Goal: Transaction & Acquisition: Purchase product/service

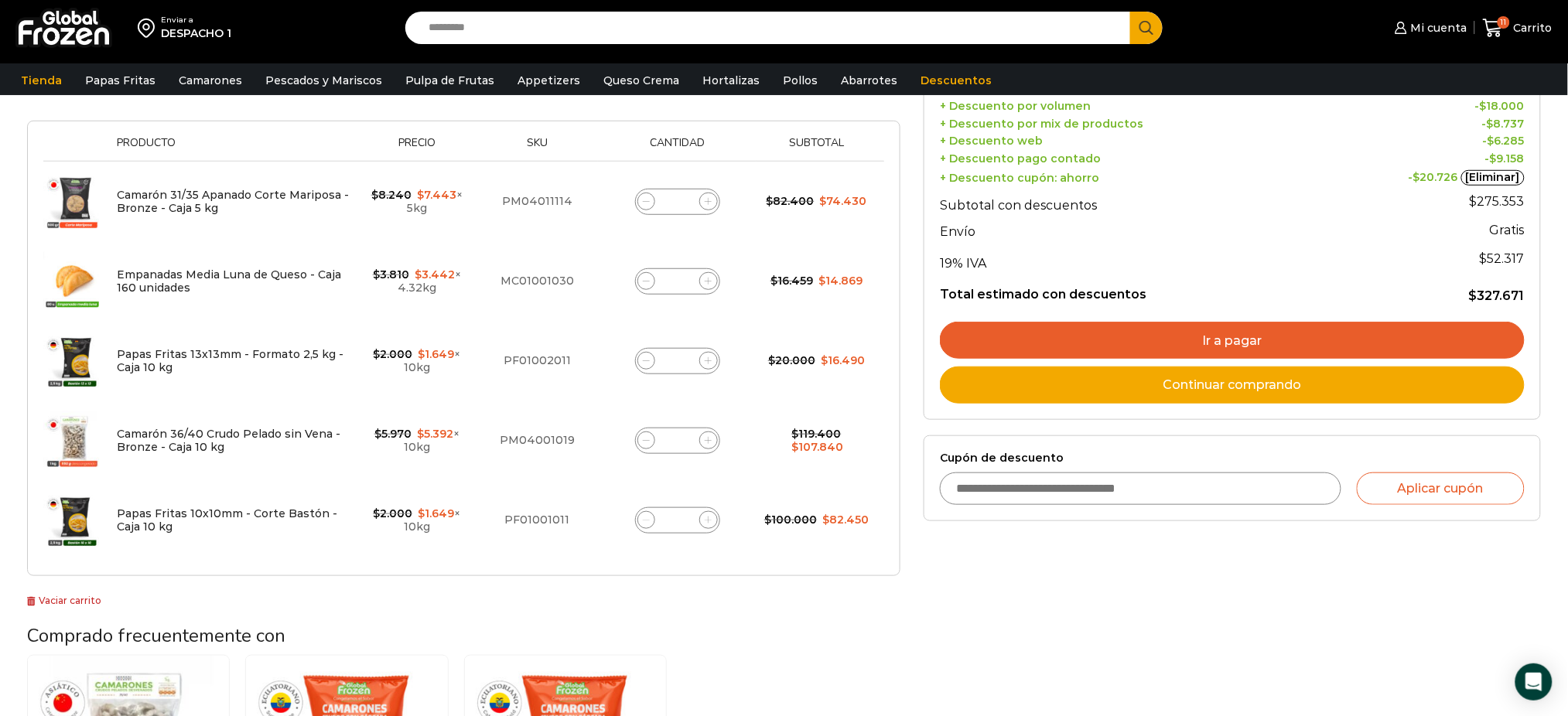
scroll to position [294, 0]
click at [647, 359] on icon at bounding box center [646, 362] width 7 height 7
type input "*"
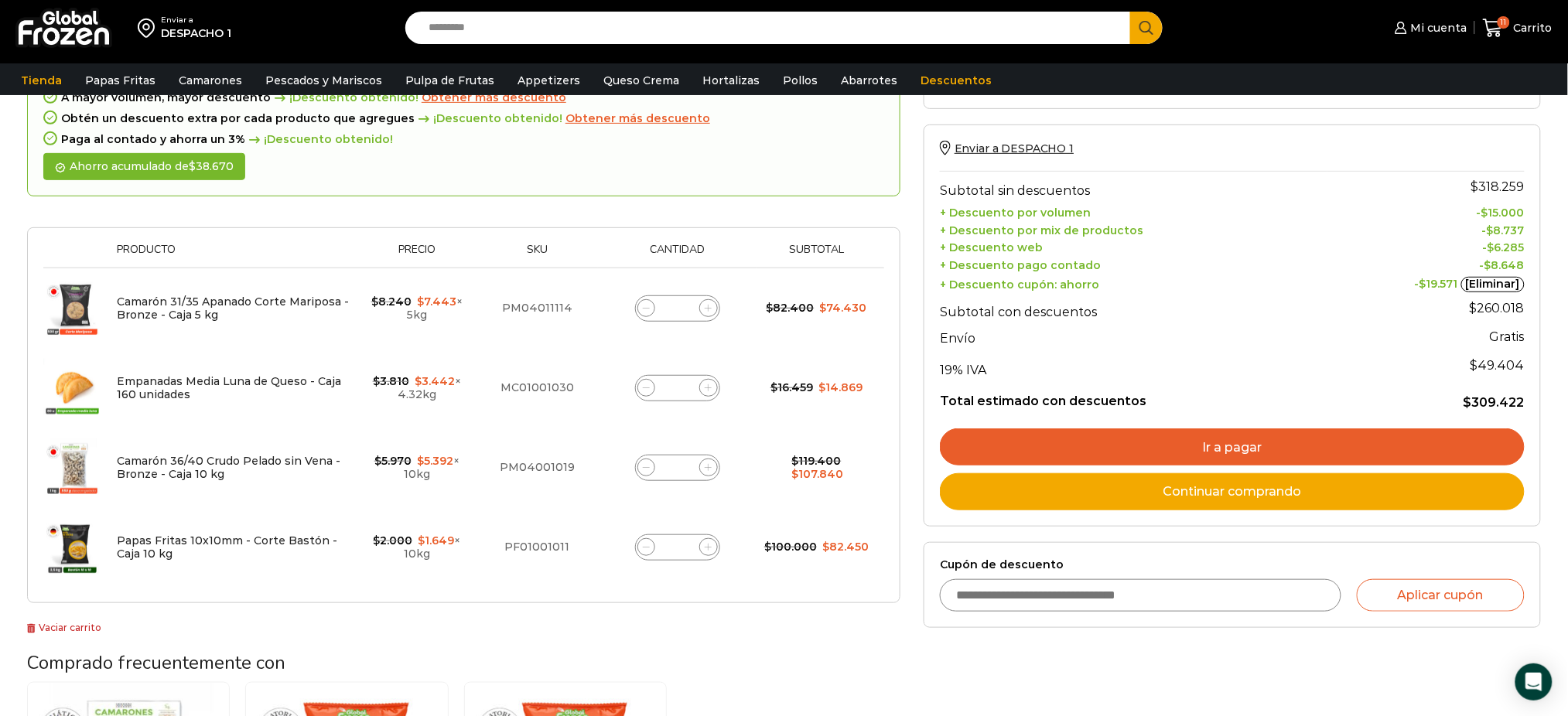
scroll to position [189, 0]
click at [1171, 684] on div "Selecciona la forma de pago Contado (Ahorra un 3% en tu compra) Seleccionar Env…" at bounding box center [1231, 503] width 640 height 940
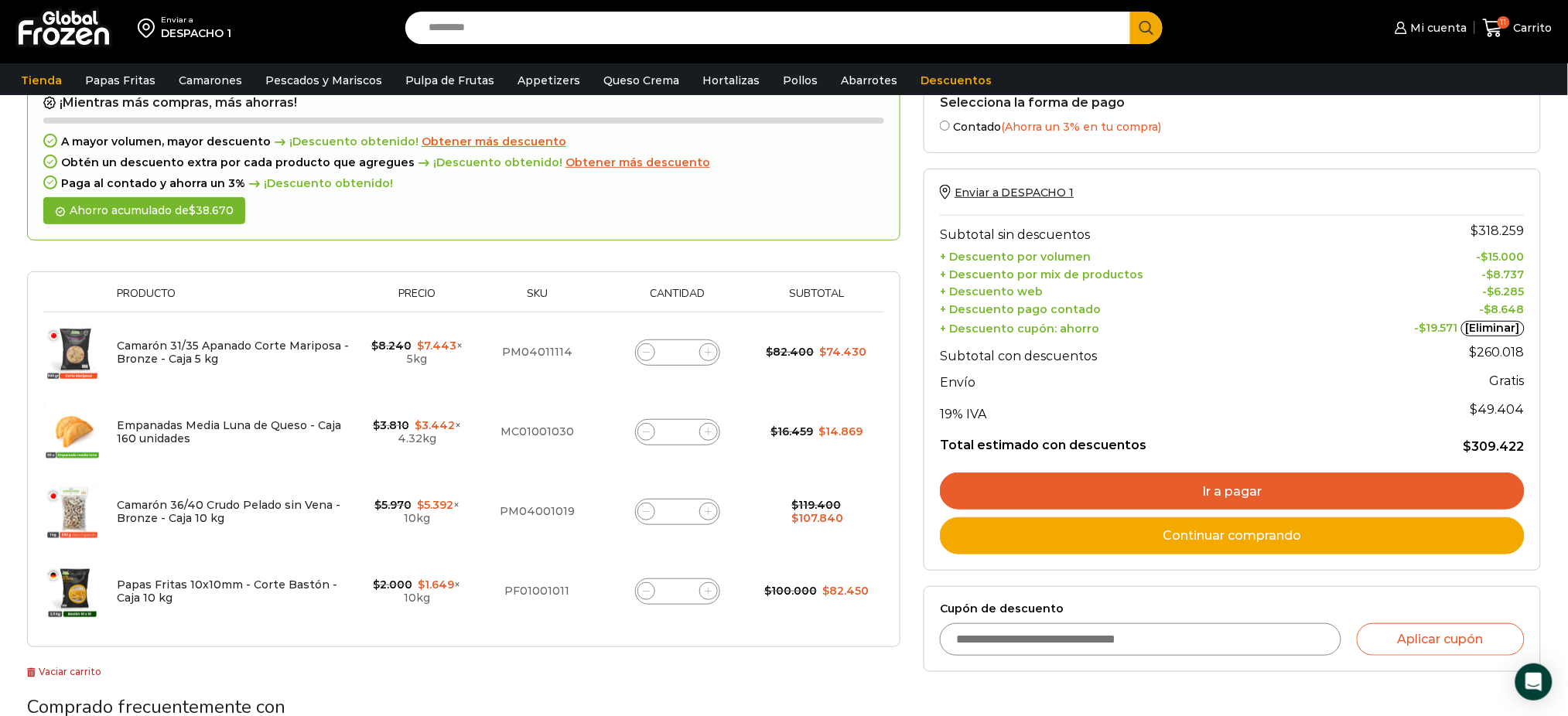
scroll to position [144, 0]
click at [728, 671] on div "¡Mientras más compras, más ahorras! A mayor volumen, mayor descuento ¡Descuento…" at bounding box center [463, 380] width 873 height 602
click at [510, 695] on h3 "Comprado frecuentemente con" at bounding box center [463, 706] width 873 height 23
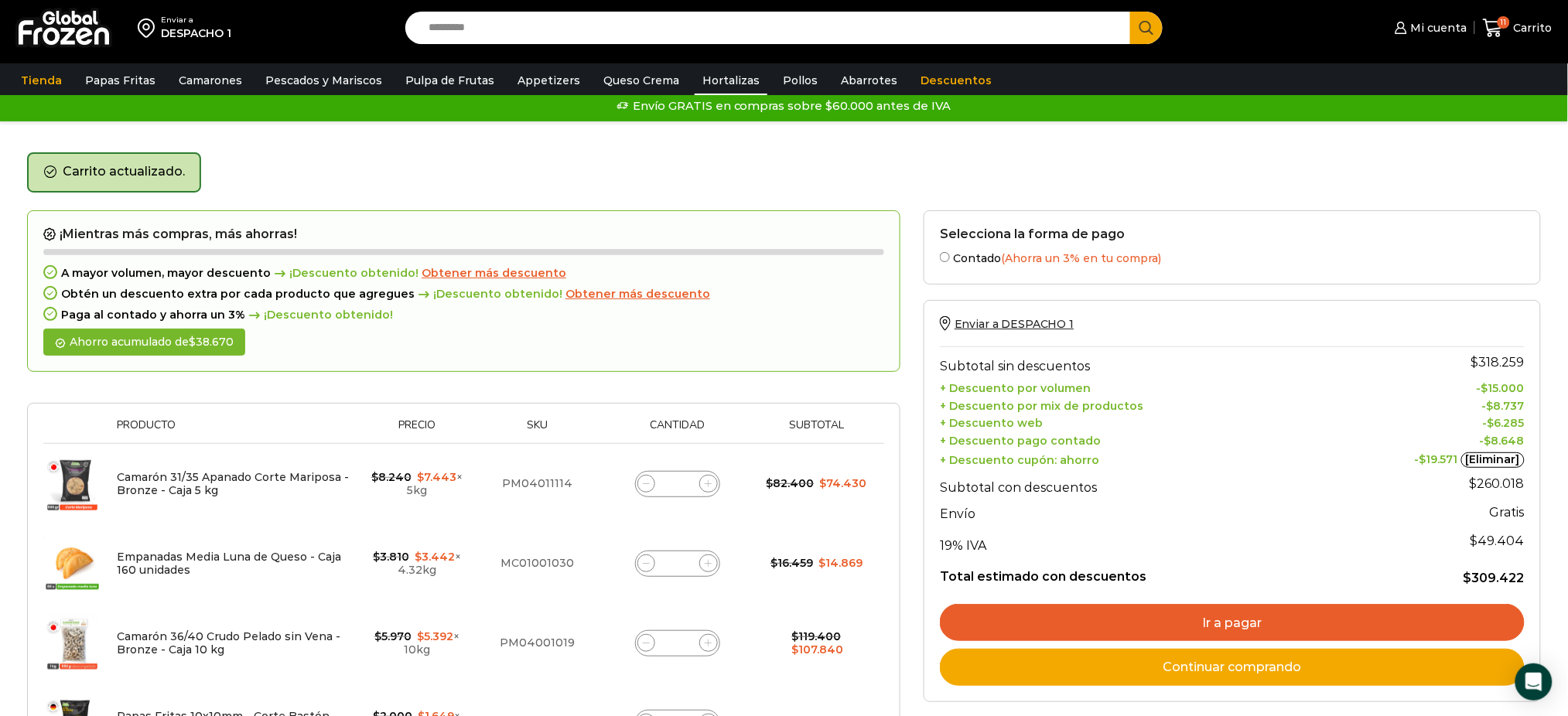
scroll to position [11, 0]
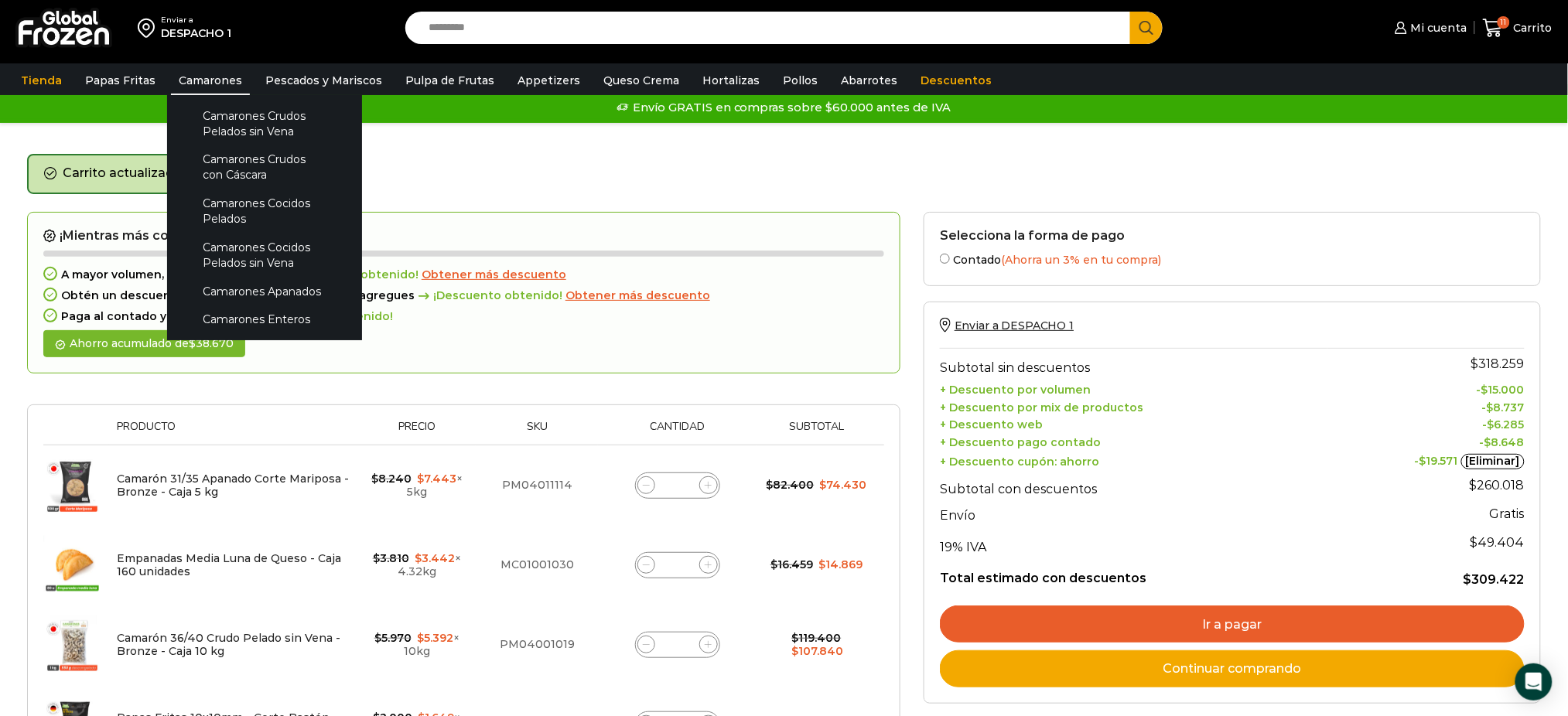
click at [199, 81] on link "Camarones" at bounding box center [211, 80] width 79 height 30
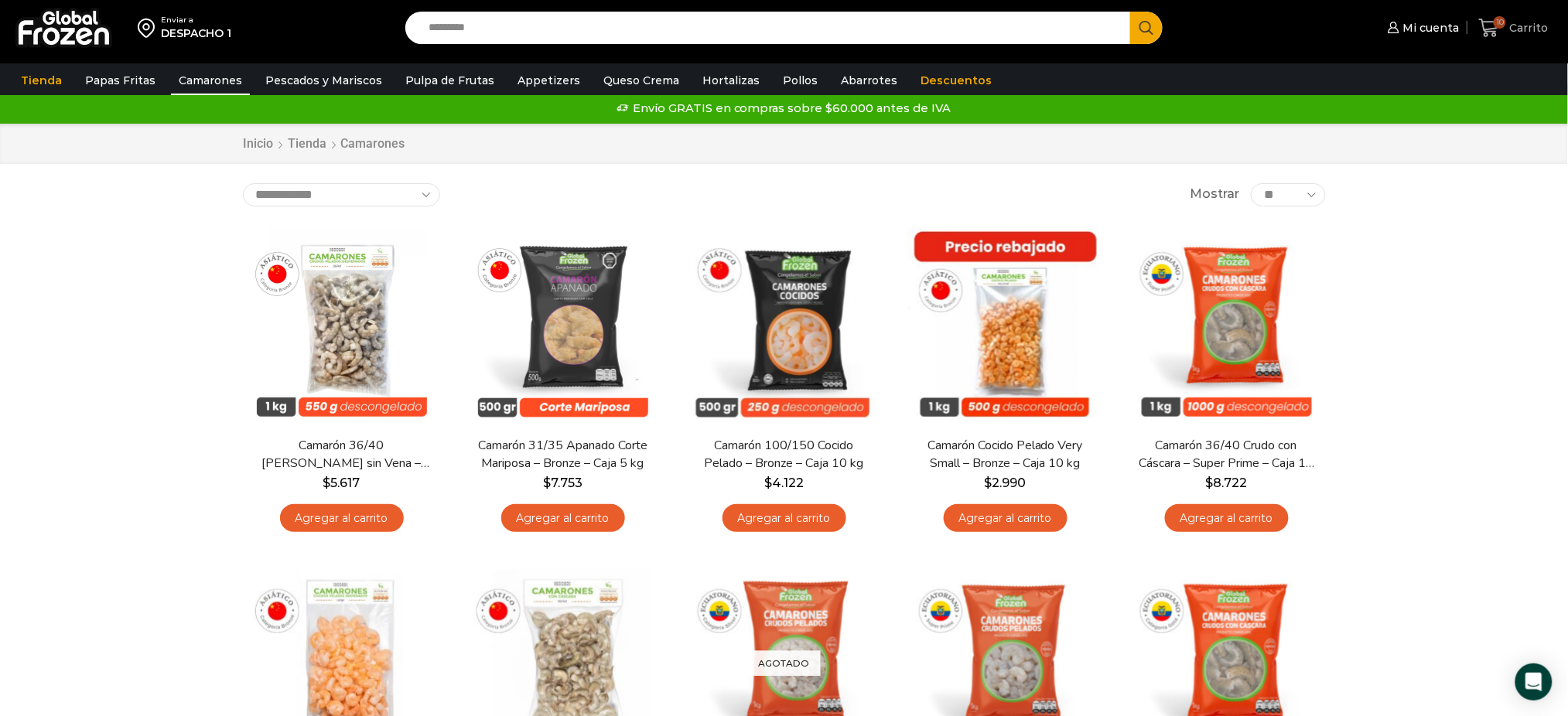
scroll to position [9, 0]
click at [1522, 25] on span "Carrito" at bounding box center [1528, 28] width 42 height 15
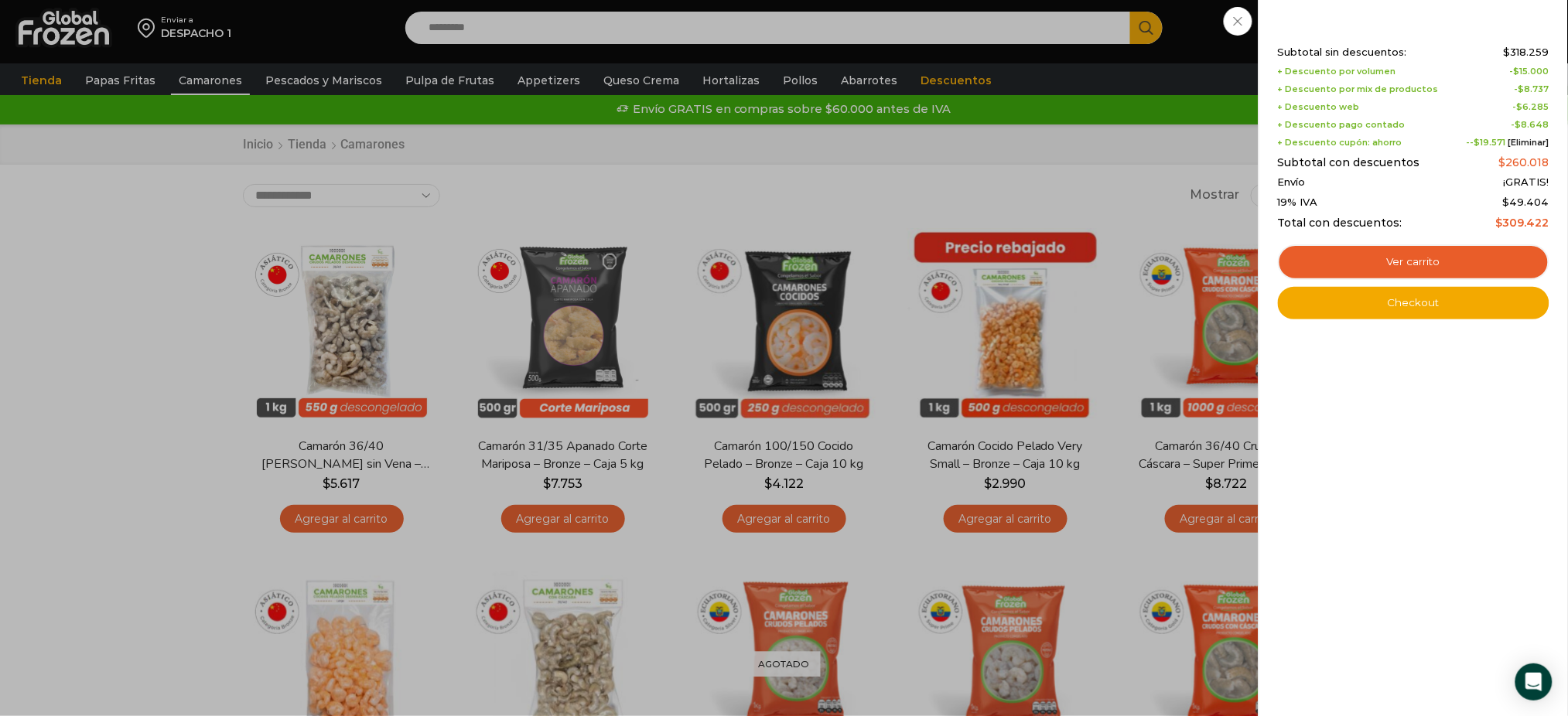
click at [1475, 46] on div "10 Carrito 10 10 Shopping Cart Shopping cart (10) Subtotal sin descuentos: $ 31…" at bounding box center [1514, 28] width 78 height 36
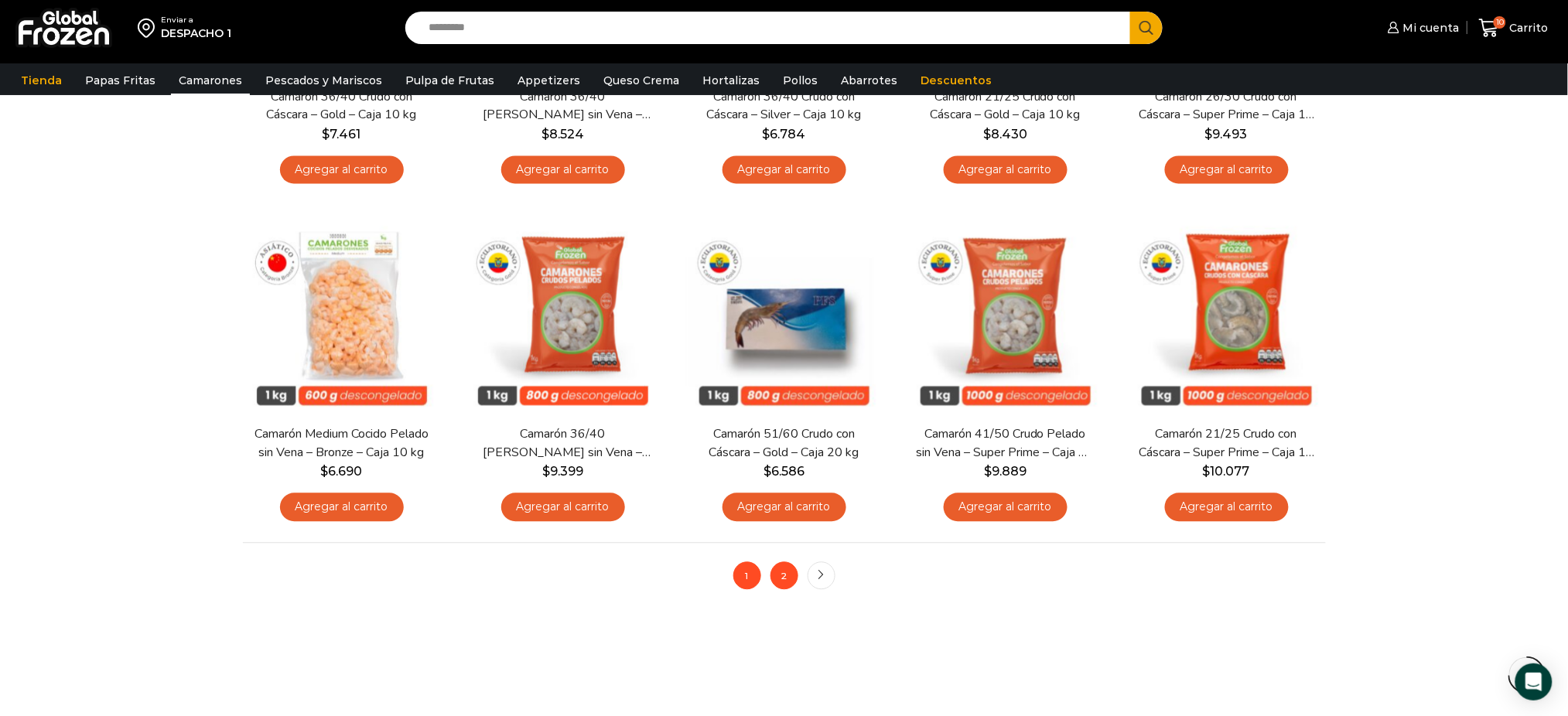
scroll to position [1040, 0]
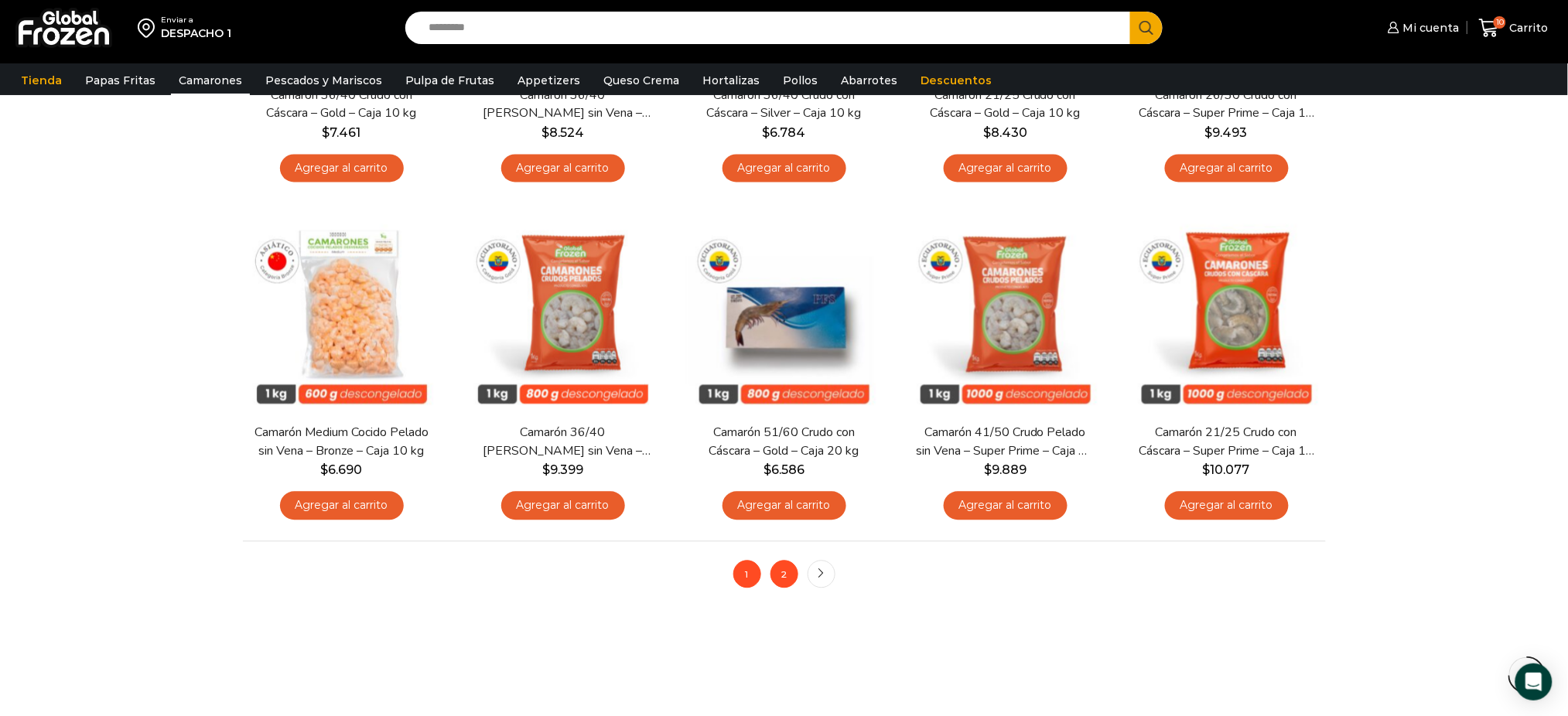
click at [779, 577] on link "2" at bounding box center [784, 574] width 28 height 28
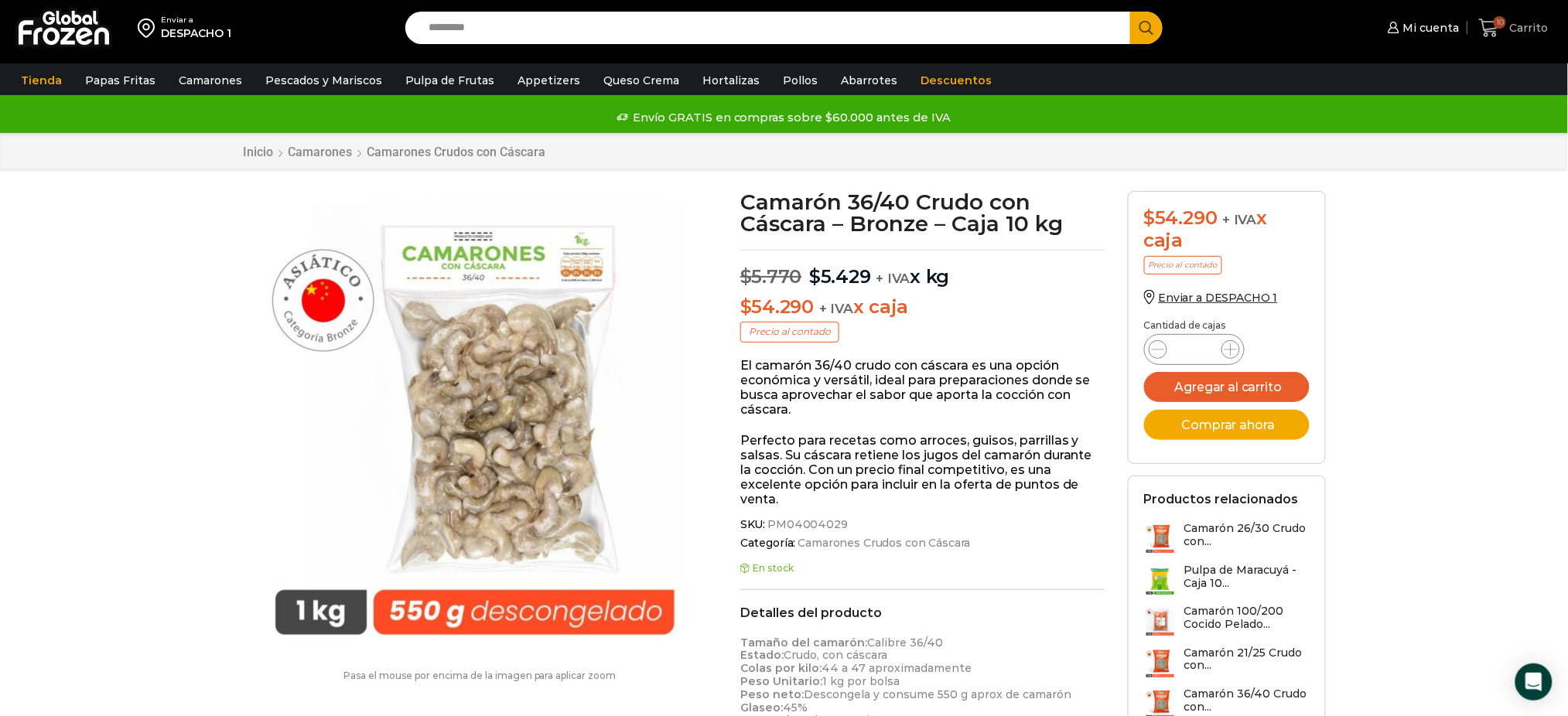
click at [1529, 30] on span "Carrito" at bounding box center [1528, 28] width 42 height 15
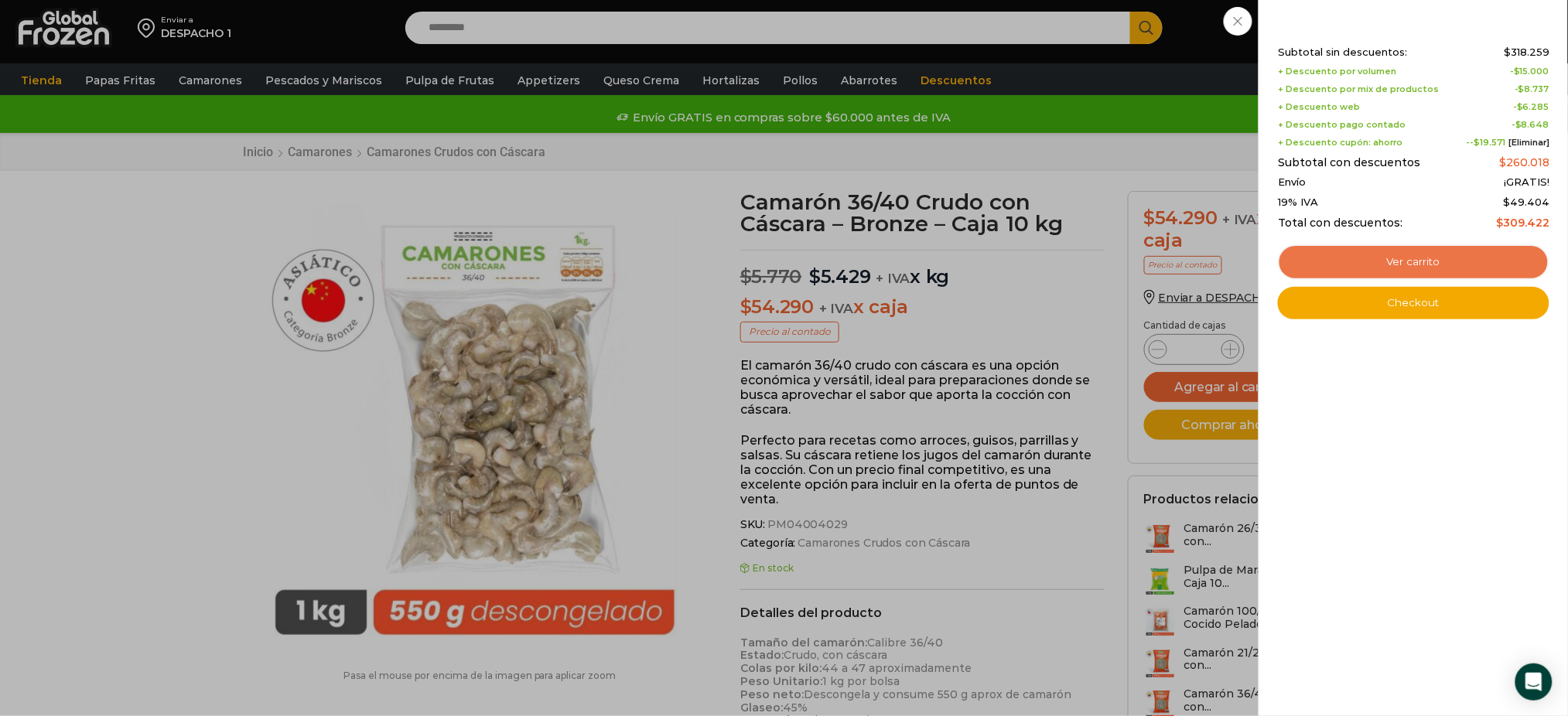
click at [1300, 266] on link "Ver carrito" at bounding box center [1414, 262] width 272 height 35
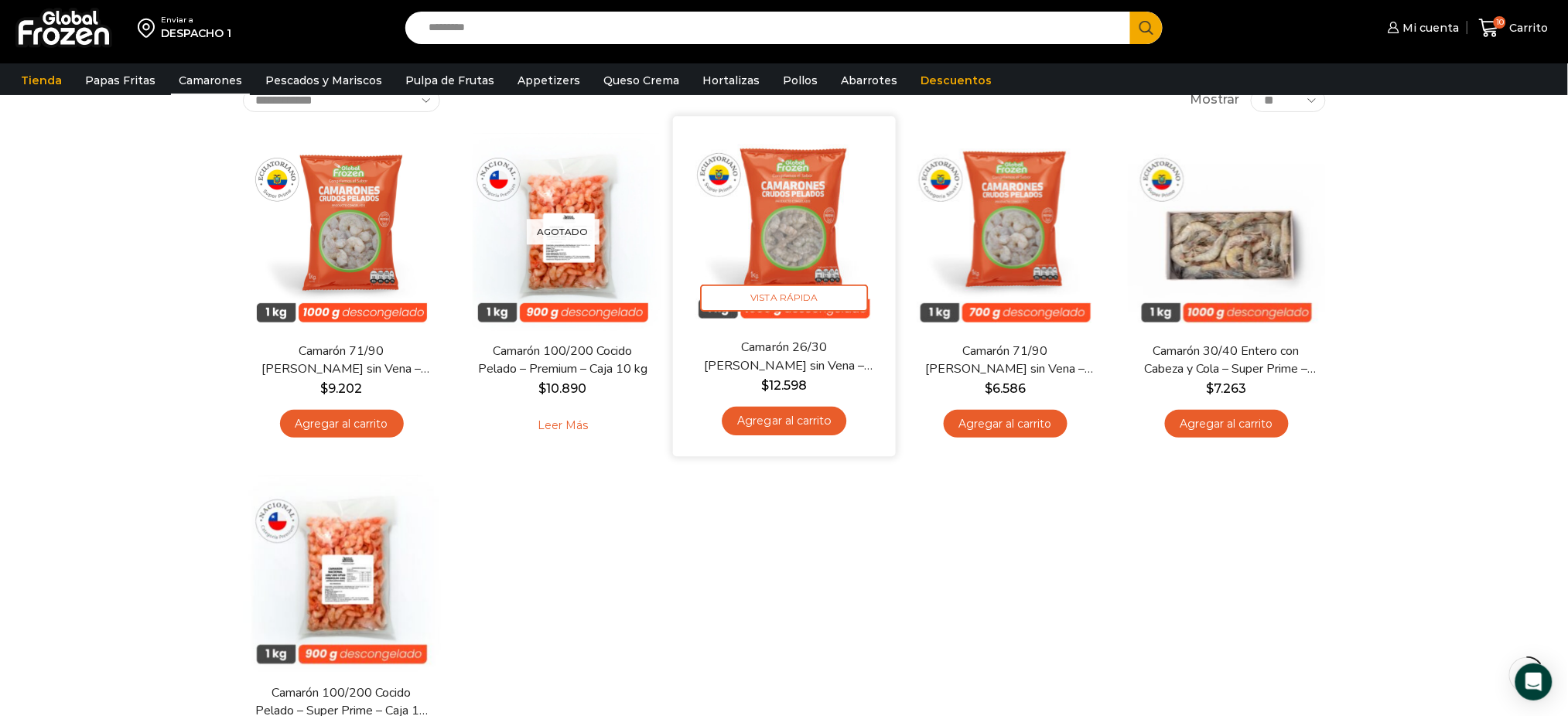
scroll to position [104, 0]
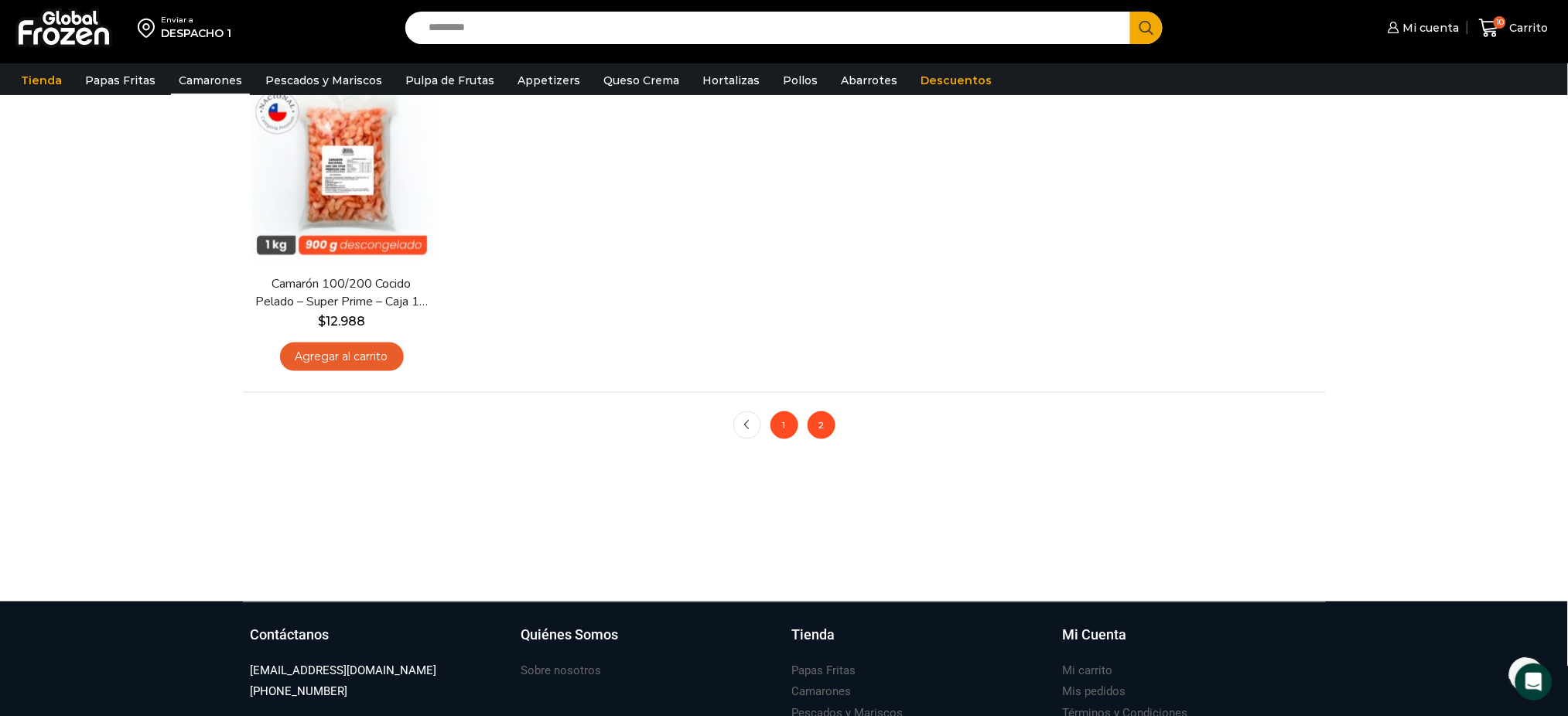
click at [794, 424] on link "1" at bounding box center [784, 425] width 28 height 28
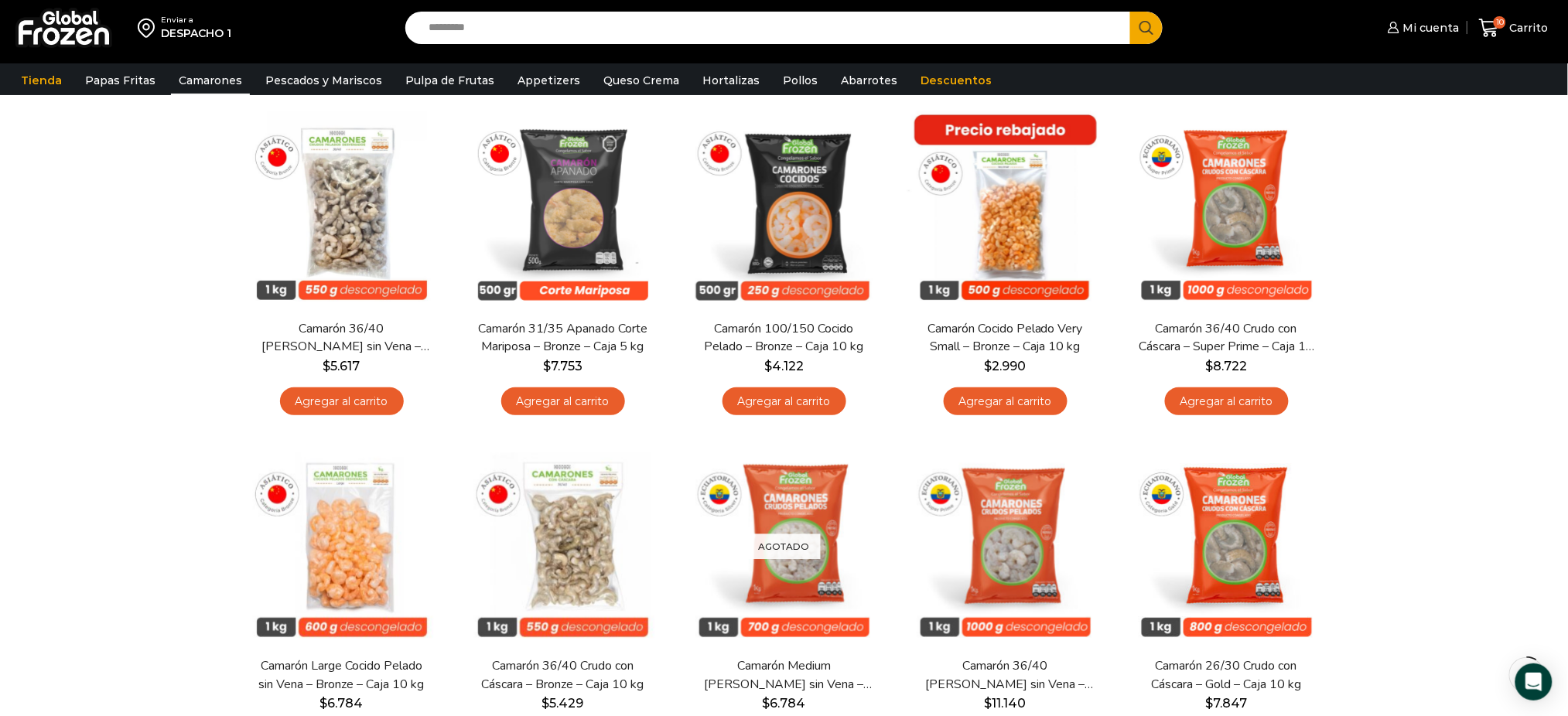
scroll to position [124, 0]
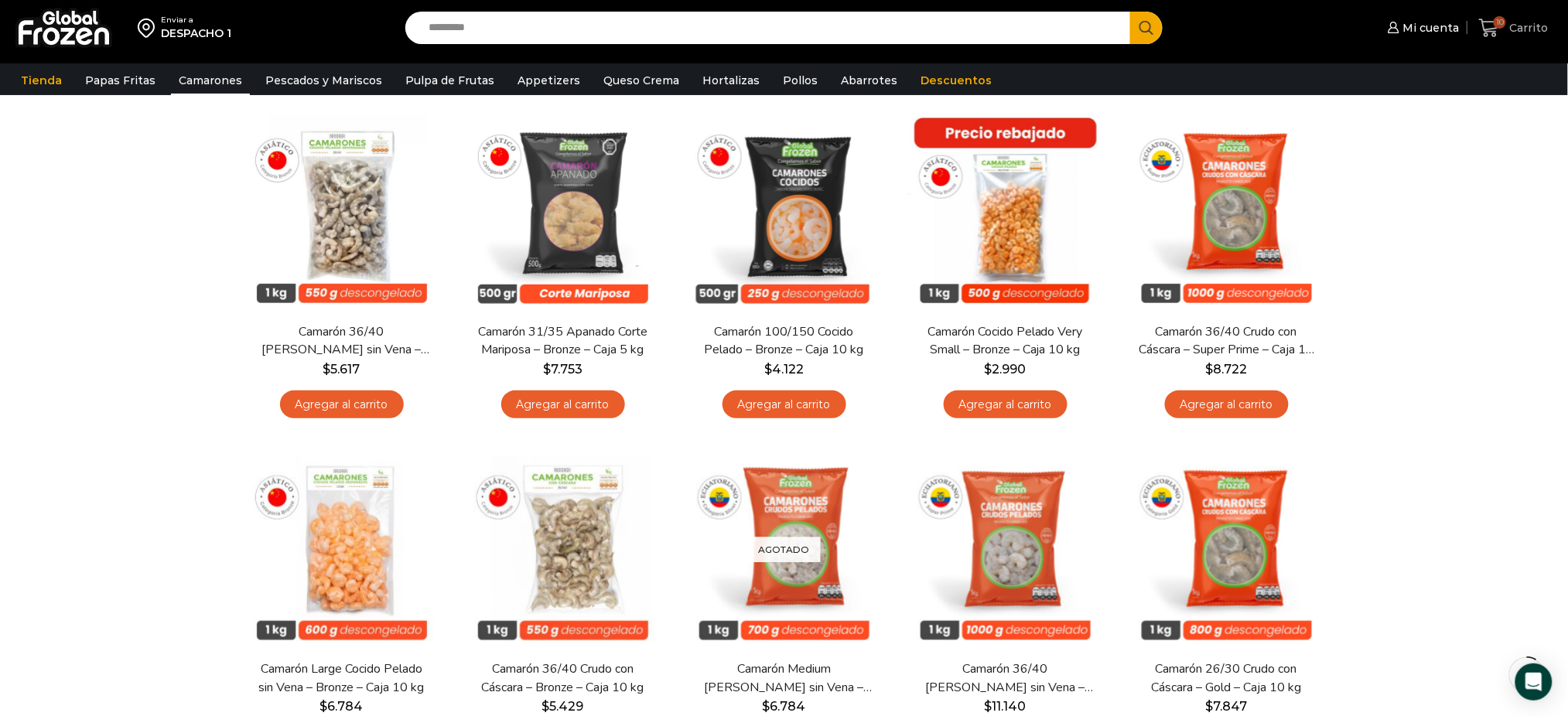
drag, startPoint x: 1517, startPoint y: 24, endPoint x: 1506, endPoint y: 17, distance: 13.0
click at [1518, 24] on span "Carrito" at bounding box center [1528, 28] width 42 height 15
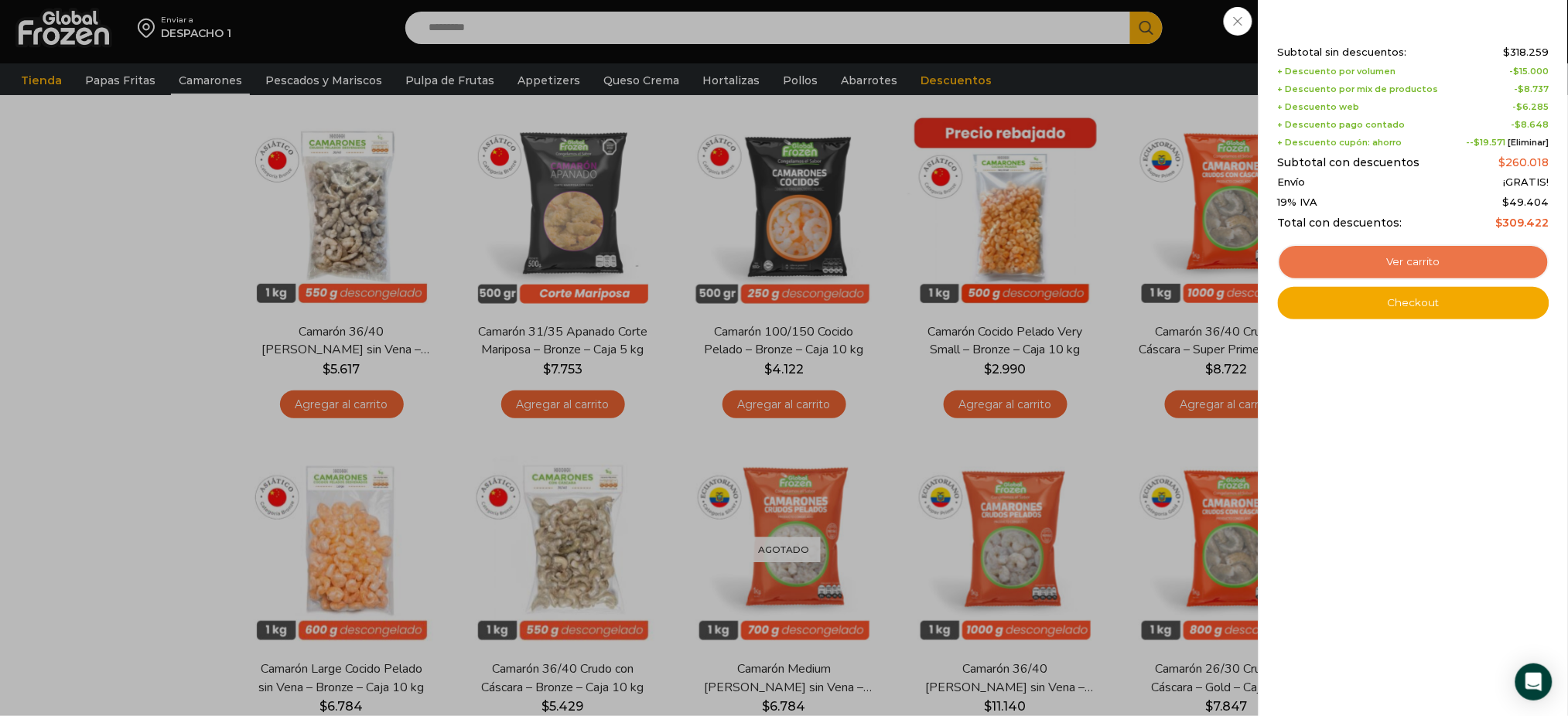
click at [1330, 254] on link "Ver carrito" at bounding box center [1414, 262] width 272 height 35
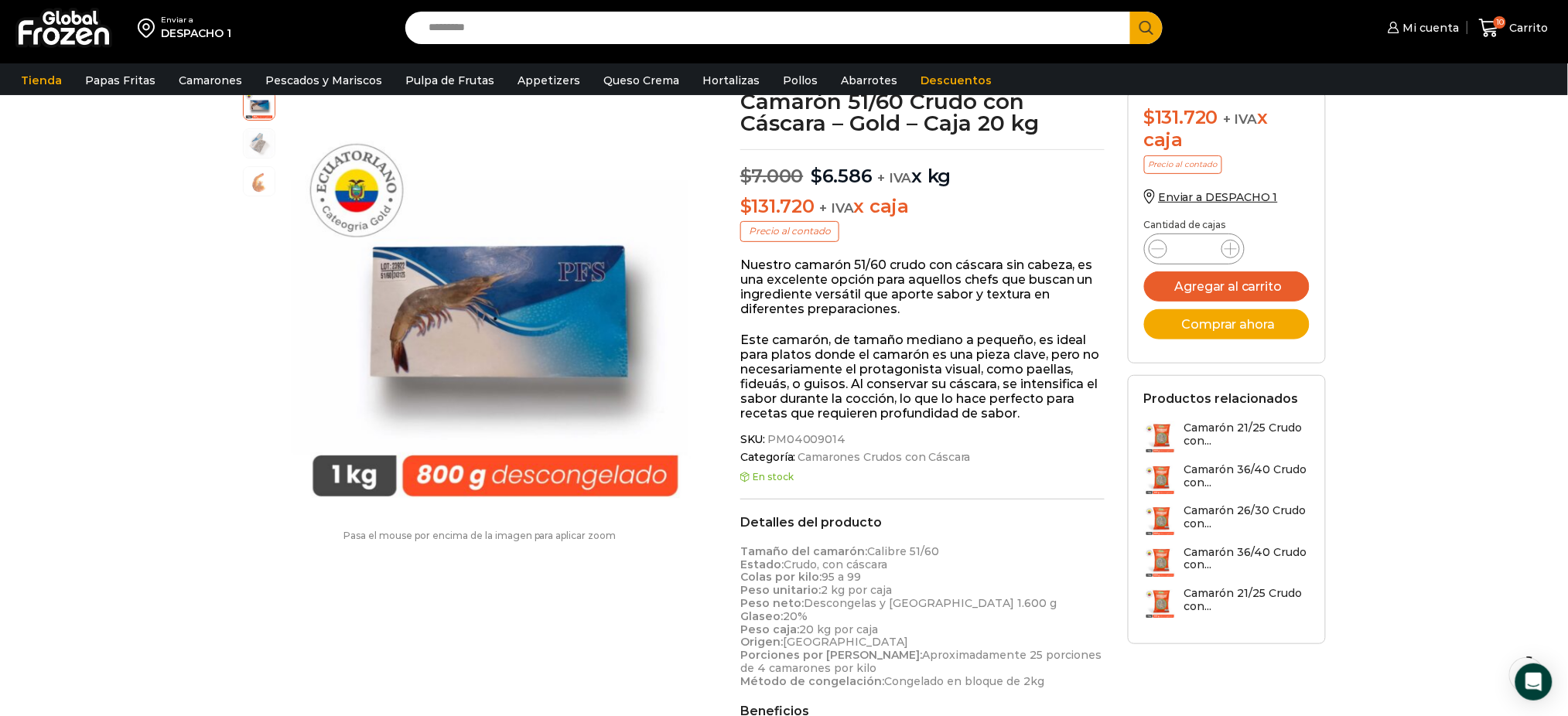
scroll to position [41, 0]
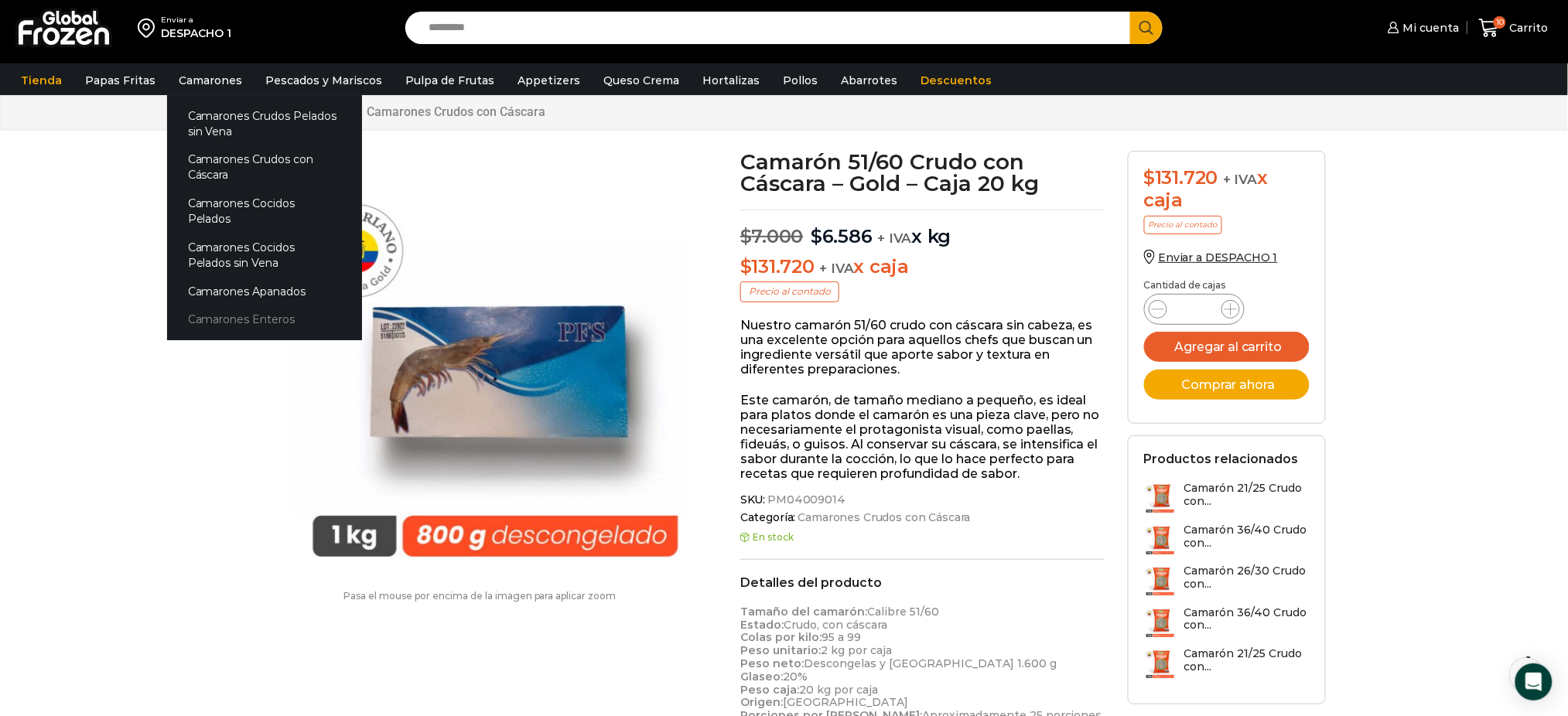
click at [221, 305] on link "Camarones Enteros" at bounding box center [264, 320] width 195 height 29
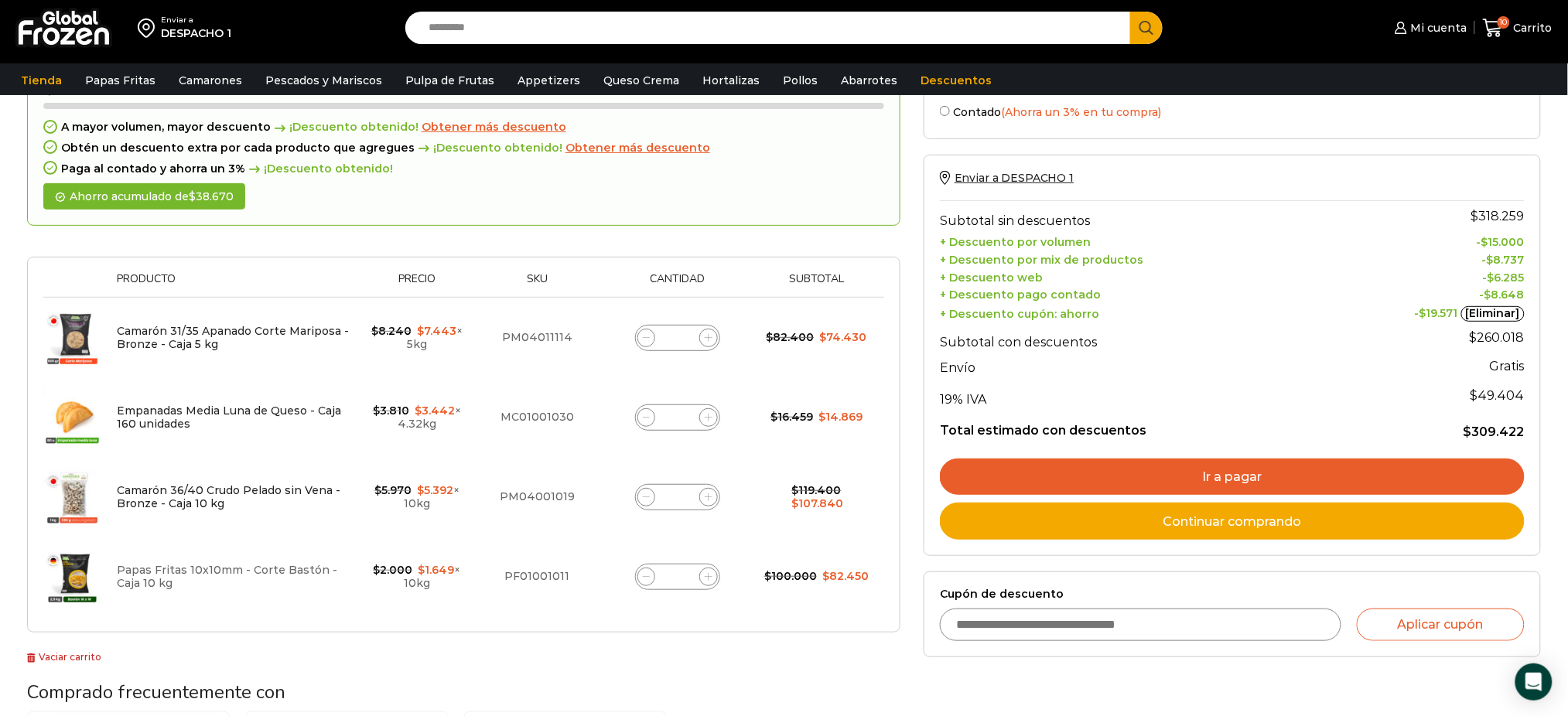
scroll to position [102, 0]
click at [79, 494] on img at bounding box center [72, 496] width 58 height 58
click at [164, 491] on link "Camarón 36/40 Crudo Pelado sin Vena - Bronze - Caja 10 kg" at bounding box center [228, 496] width 224 height 27
click at [300, 487] on link "Camarón 36/40 Crudo Pelado sin Vena - Bronze - Caja 10 kg" at bounding box center [228, 496] width 224 height 27
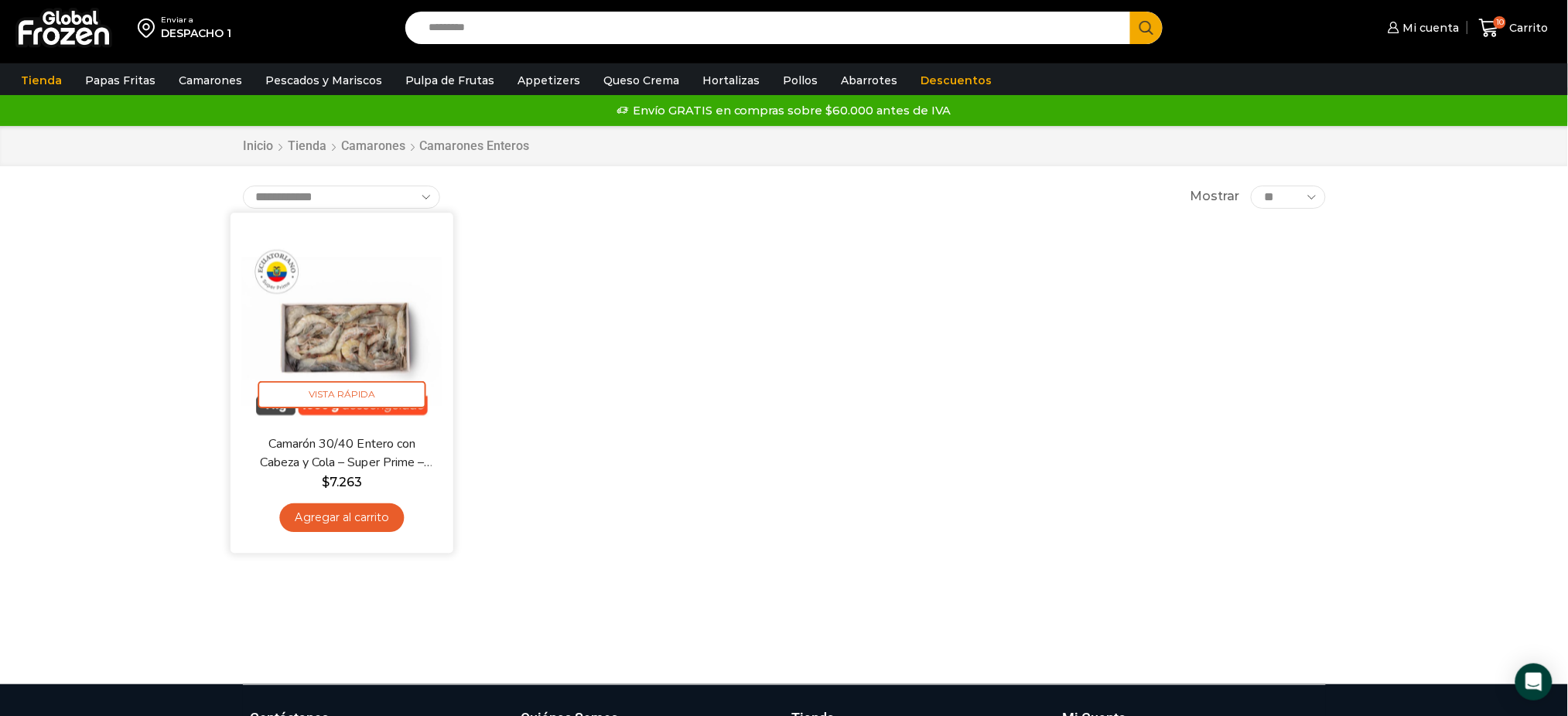
click at [366, 329] on img at bounding box center [342, 324] width 200 height 200
click at [349, 331] on img at bounding box center [342, 324] width 200 height 200
click at [364, 326] on img at bounding box center [342, 324] width 200 height 200
click at [335, 390] on span "Vista Rápida" at bounding box center [341, 395] width 168 height 27
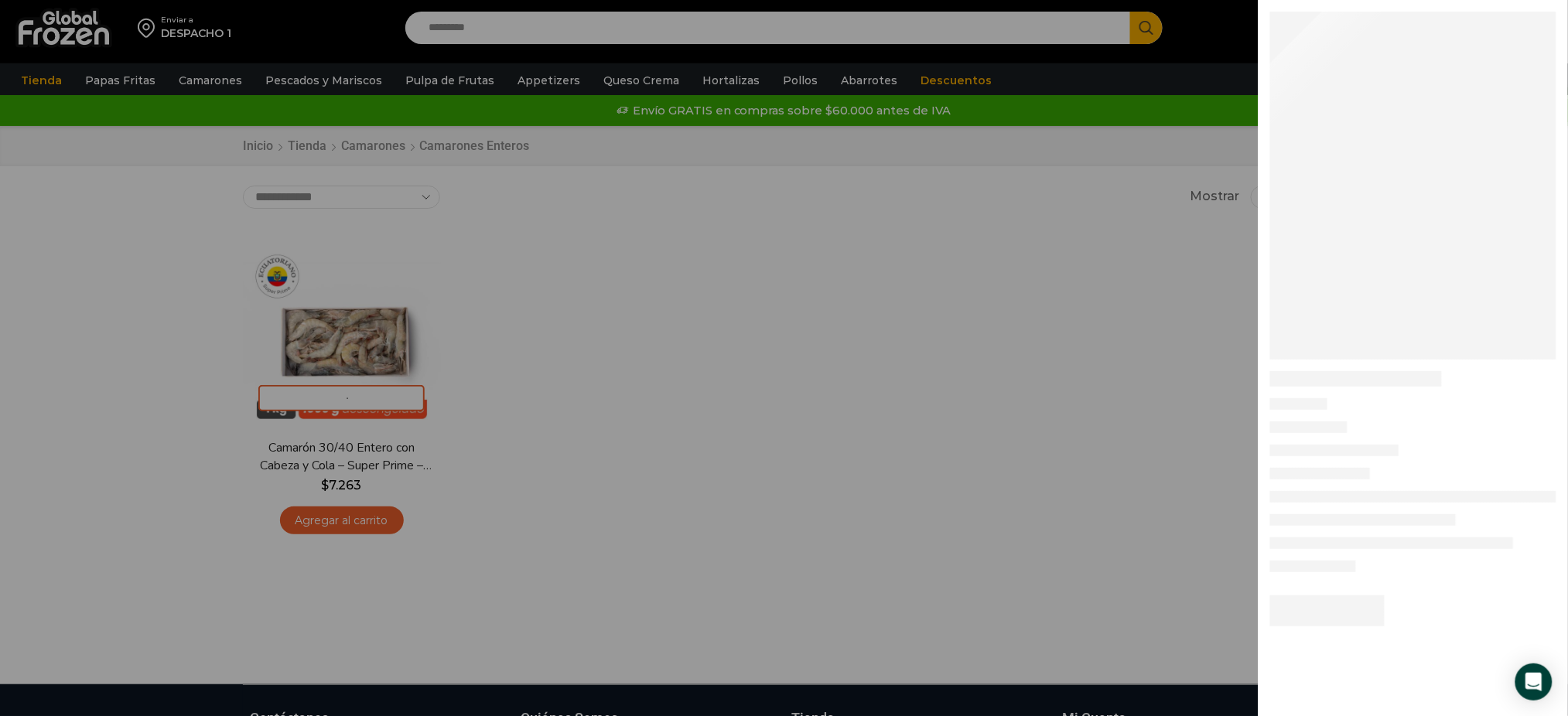
click at [889, 0] on div at bounding box center [784, 0] width 1568 height 0
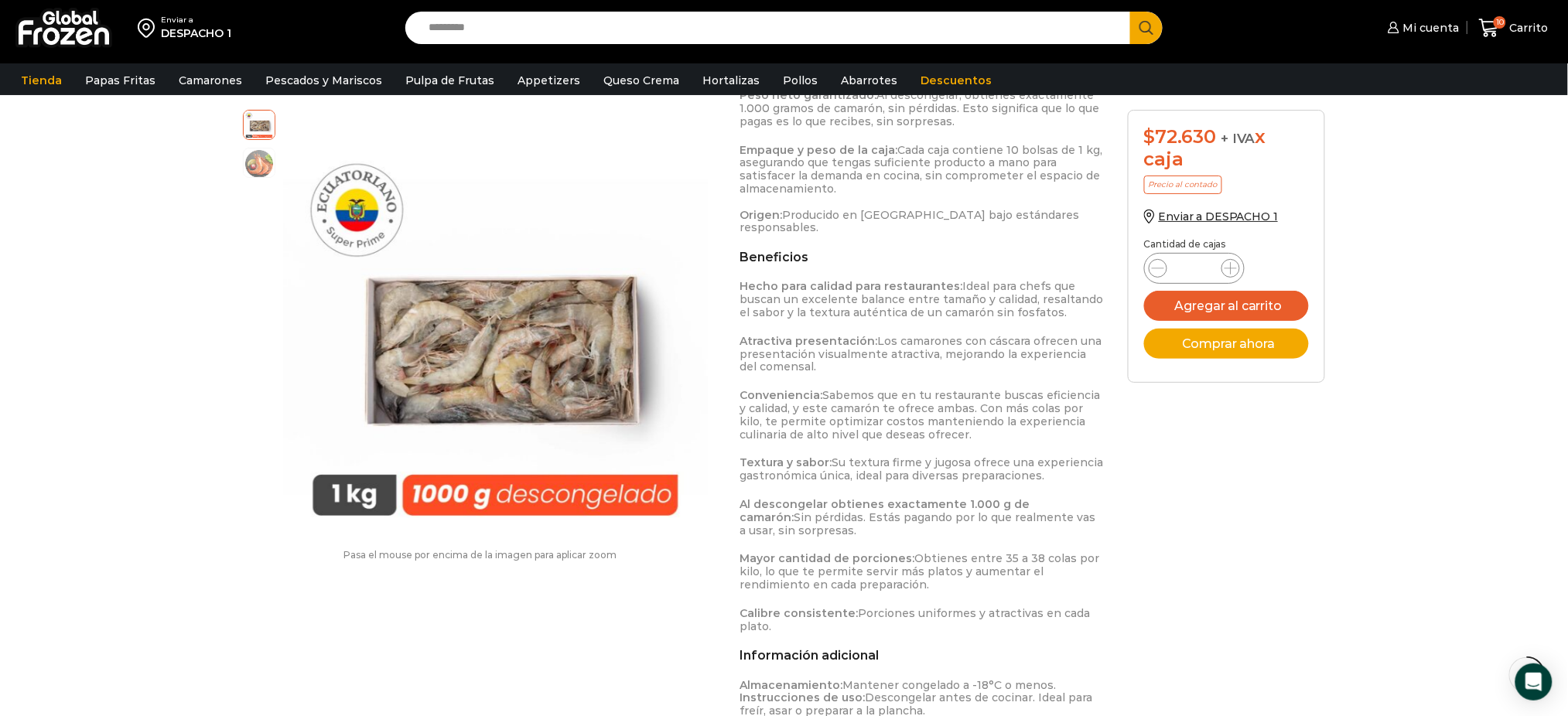
scroll to position [1445, 0]
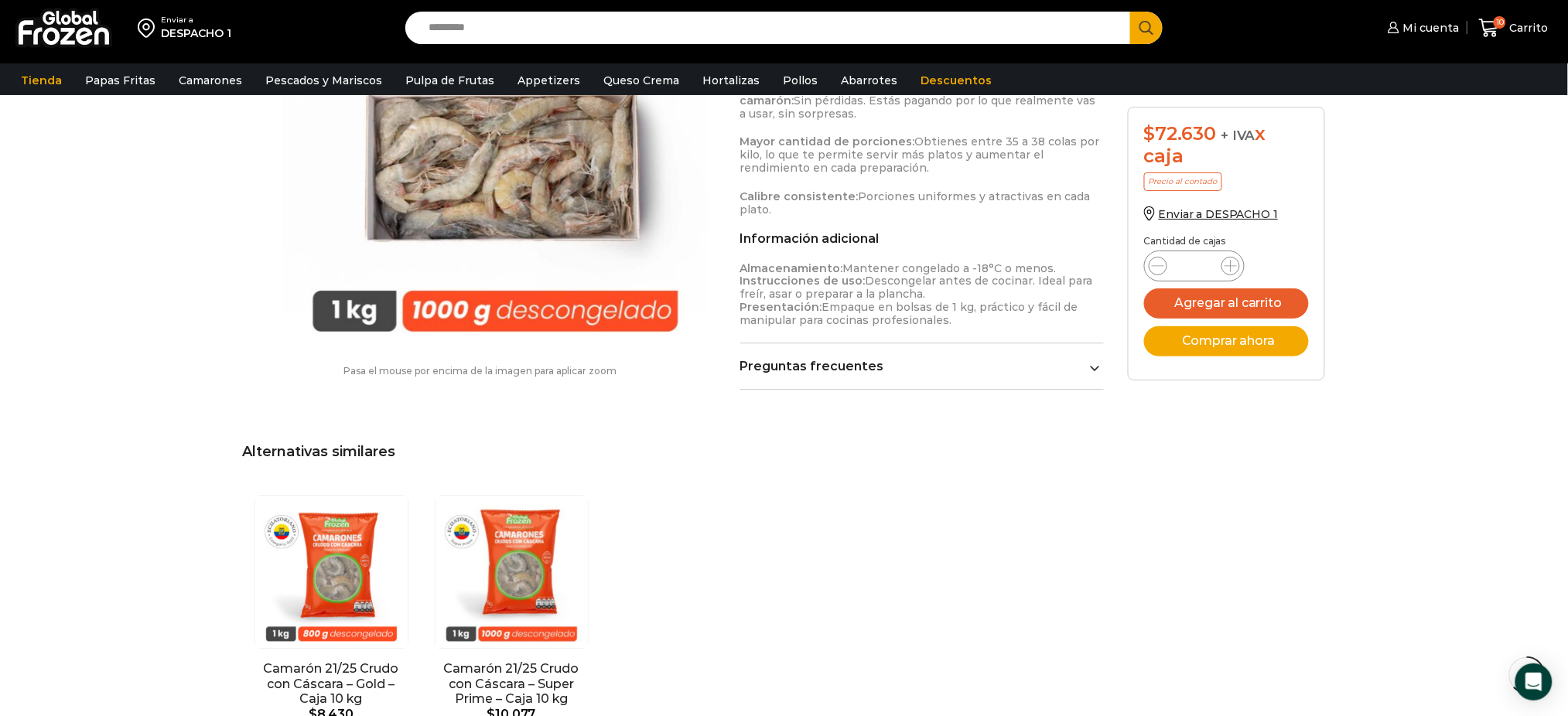
click at [850, 536] on div "En stock Vista Rápida Camarón 21/25 Crudo con Cáscara – Gold – Caja 10 kg $ 8.4…" at bounding box center [784, 628] width 1078 height 282
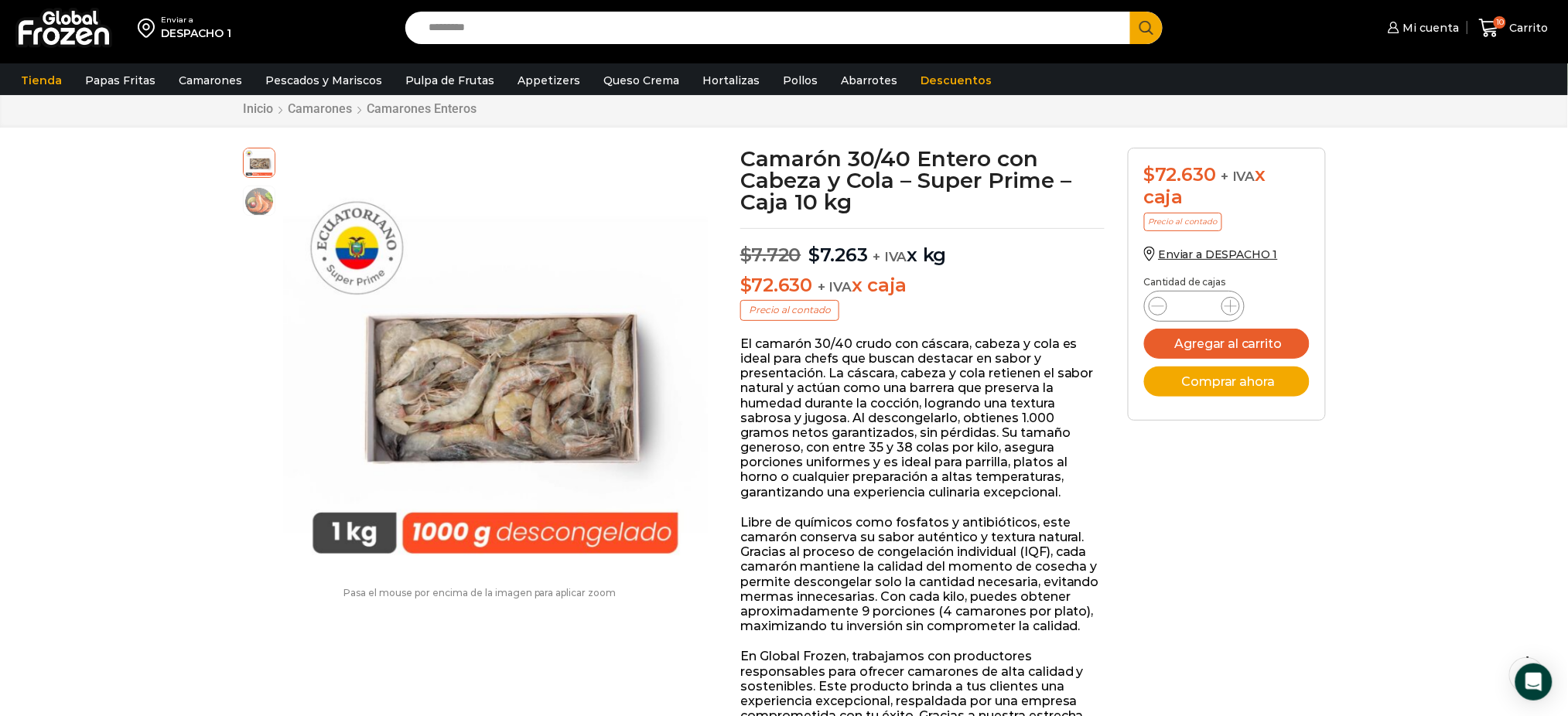
scroll to position [42, 0]
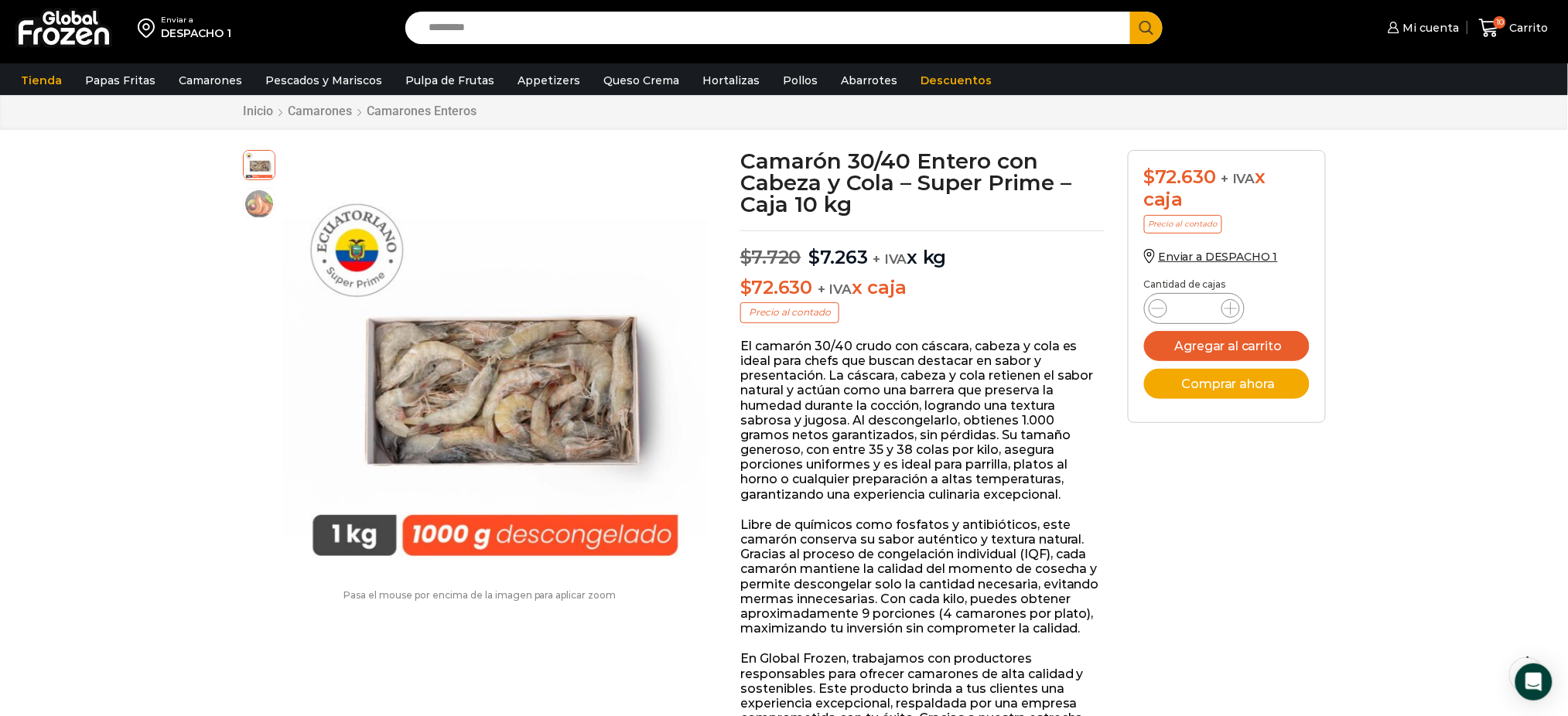
click at [1224, 350] on button "Agregar al carrito" at bounding box center [1226, 347] width 165 height 30
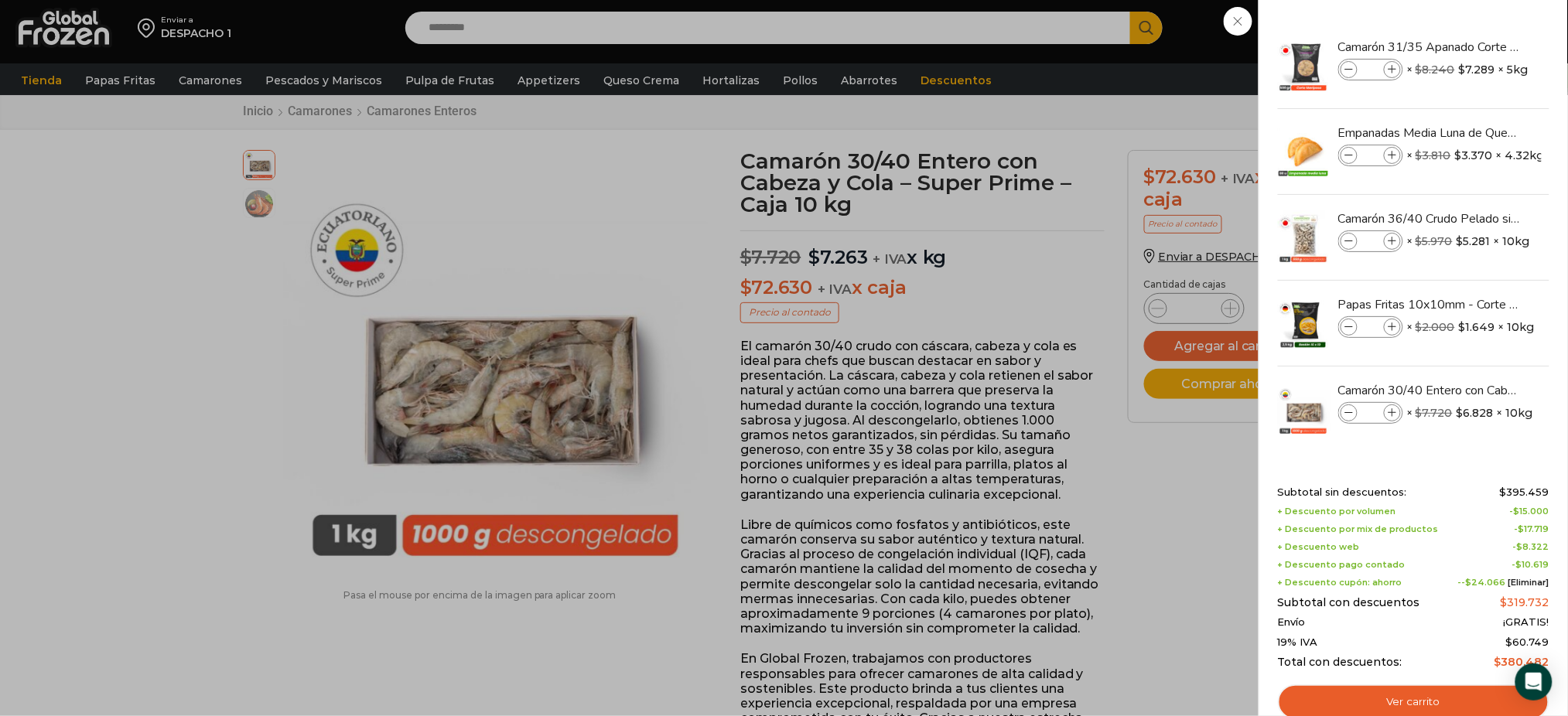
click at [1475, 46] on div "11 Carrito 11 11 Shopping Cart *" at bounding box center [1514, 28] width 78 height 36
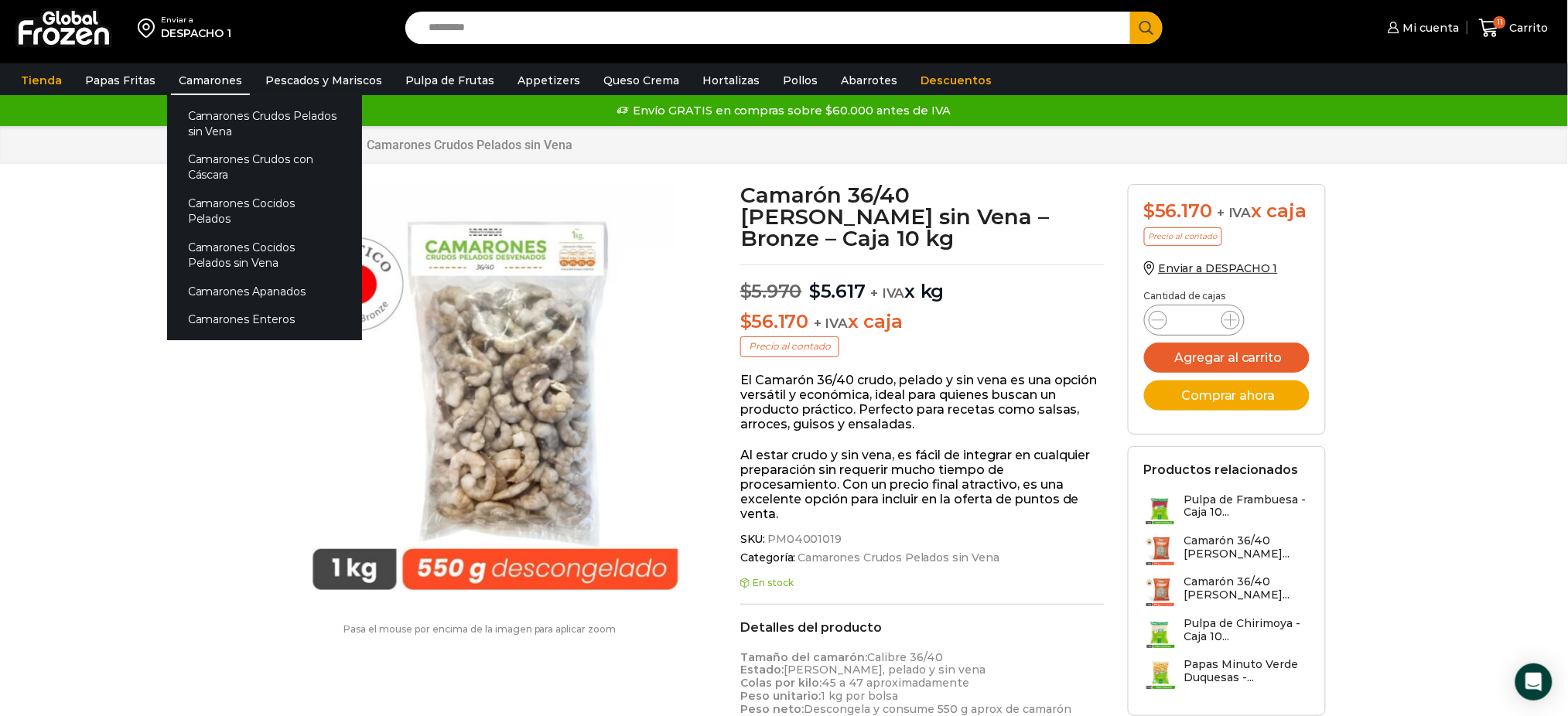
click at [214, 80] on link "Camarones" at bounding box center [211, 80] width 79 height 30
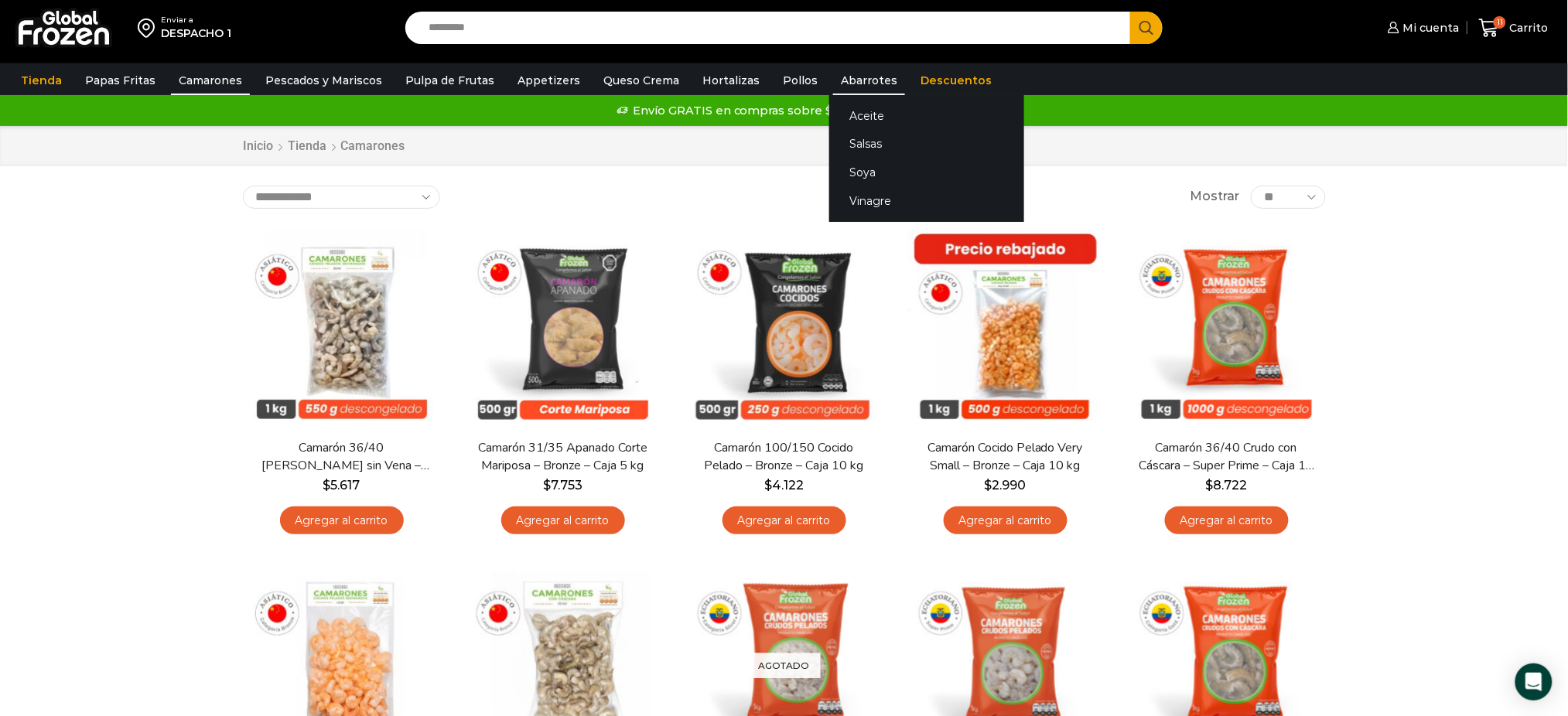
click at [861, 74] on link "Abarrotes" at bounding box center [869, 80] width 72 height 30
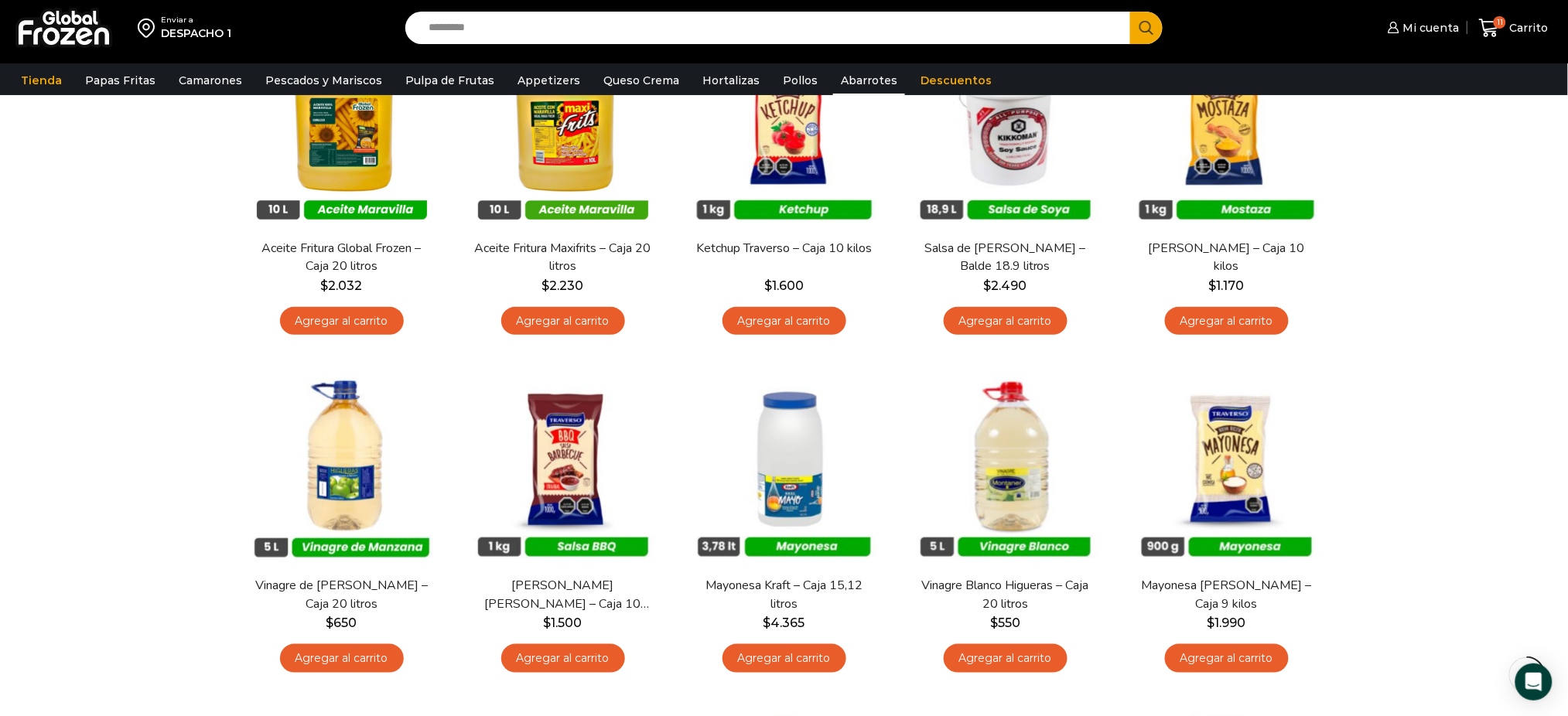
scroll to position [207, 0]
click at [473, 79] on link "Pulpa de Frutas" at bounding box center [450, 80] width 105 height 30
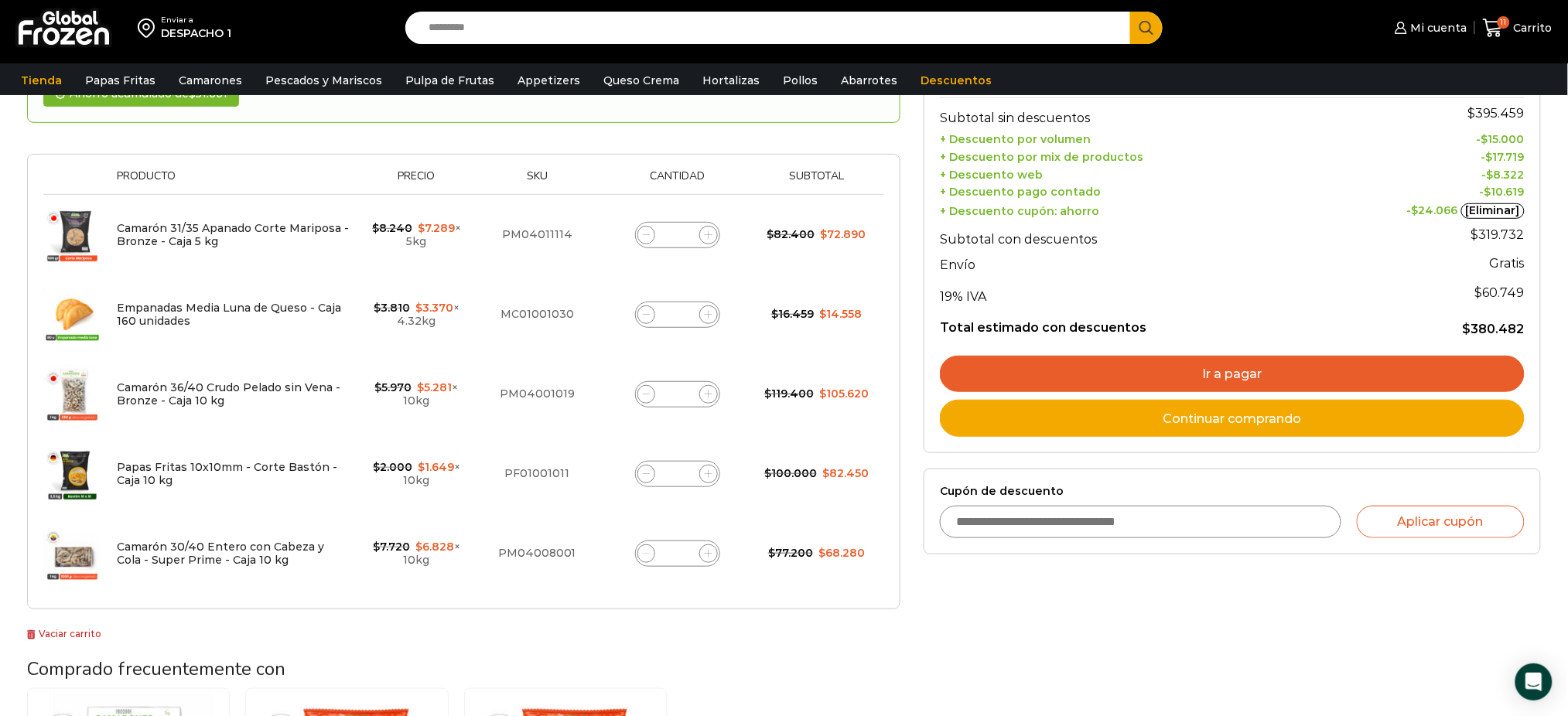
scroll to position [205, 0]
click at [1140, 630] on div "Selecciona la forma de pago Contado (Ahorra un 3% en tu compra) Seleccionar Env…" at bounding box center [1231, 471] width 640 height 1020
click at [1183, 639] on div "Selecciona la forma de pago Contado (Ahorra un 3% en tu compra) Seleccionar Env…" at bounding box center [1231, 471] width 640 height 1020
click at [249, 226] on link "Camarón 31/35 Apanado Corte Mariposa - Bronze - Caja 5 kg" at bounding box center [232, 234] width 232 height 27
